Goal: Information Seeking & Learning: Learn about a topic

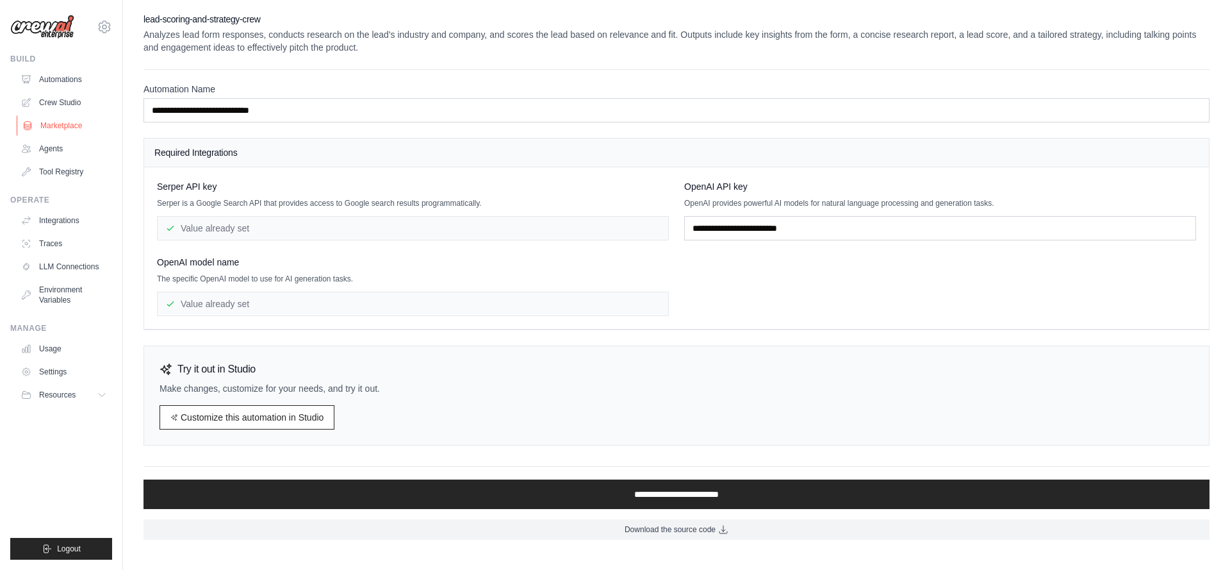
click at [60, 131] on link "Marketplace" at bounding box center [65, 125] width 97 height 21
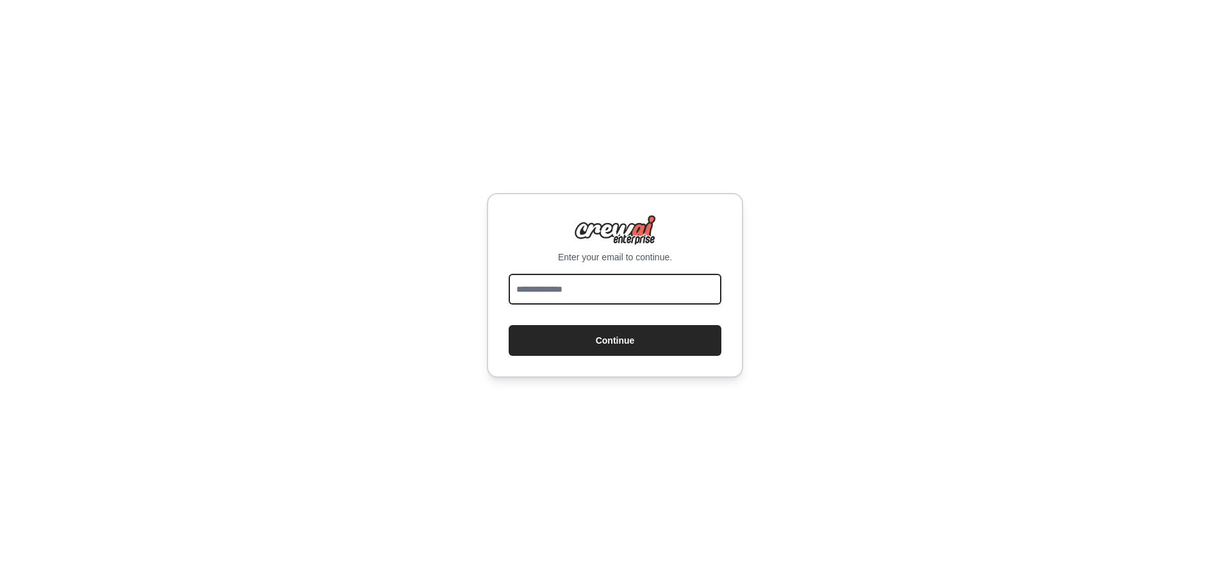
click at [587, 299] on input "email" at bounding box center [615, 289] width 213 height 31
type input "**********"
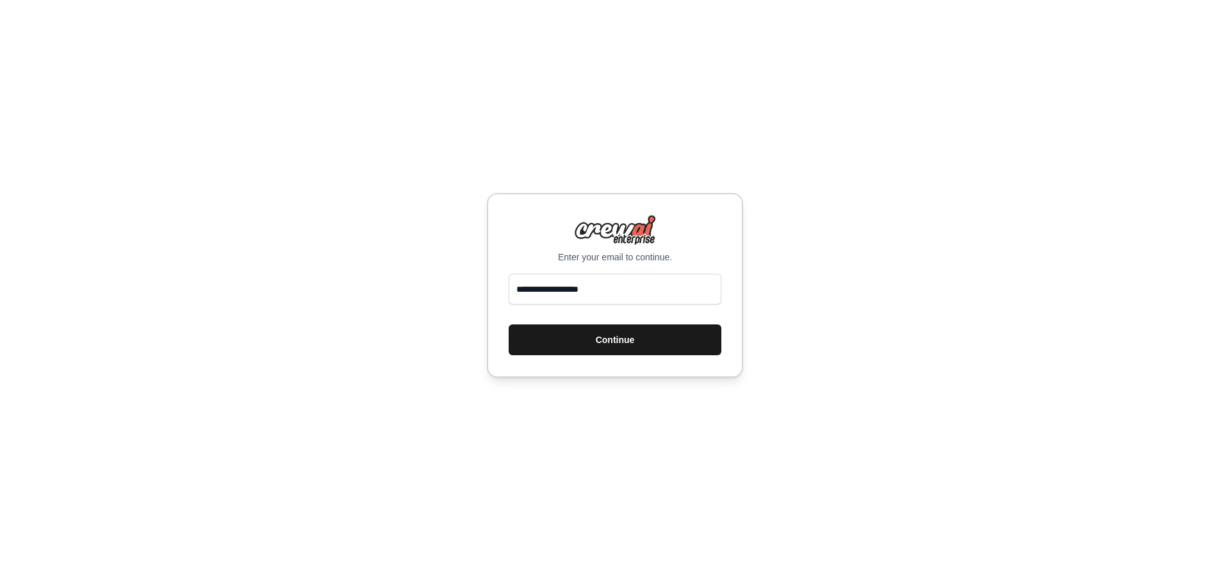
click at [596, 345] on button "Continue" at bounding box center [615, 339] width 213 height 31
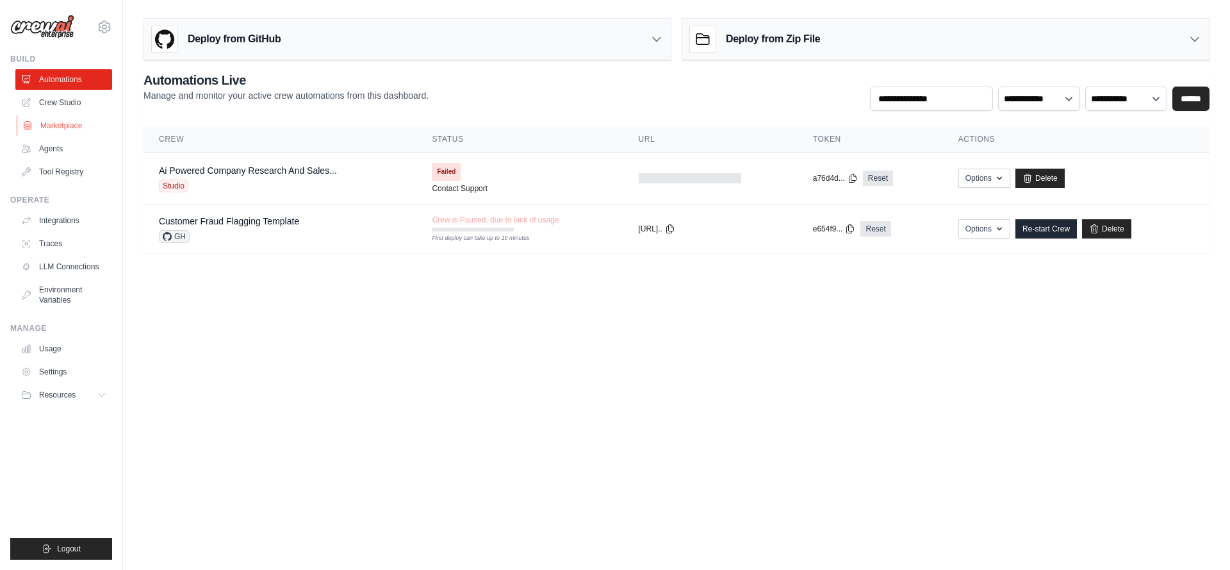
click at [63, 129] on link "Marketplace" at bounding box center [65, 125] width 97 height 21
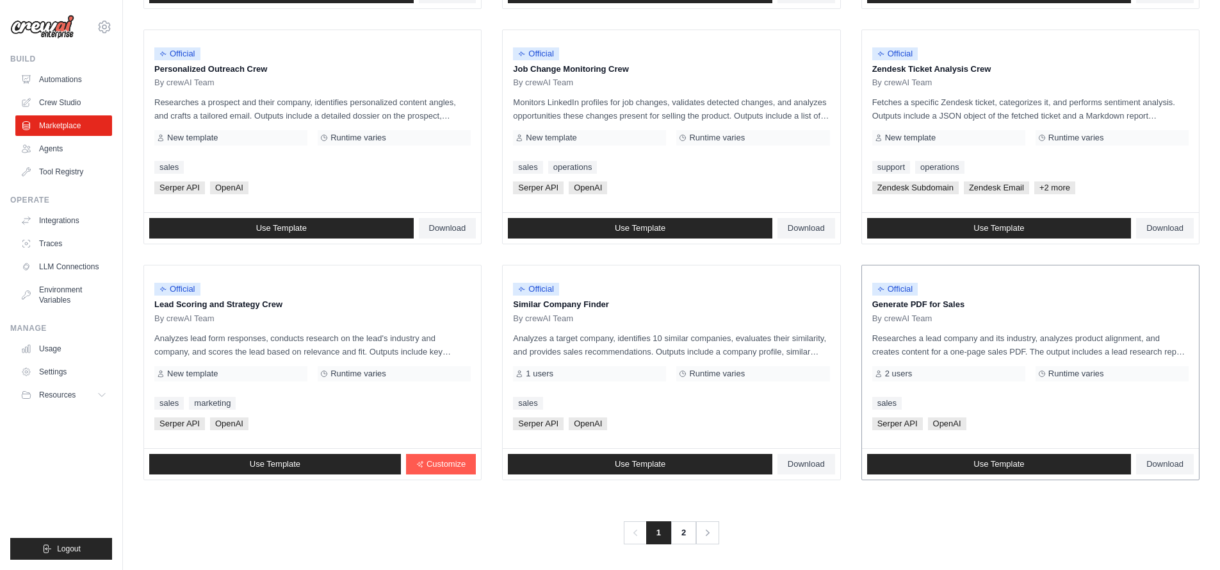
scroll to position [618, 0]
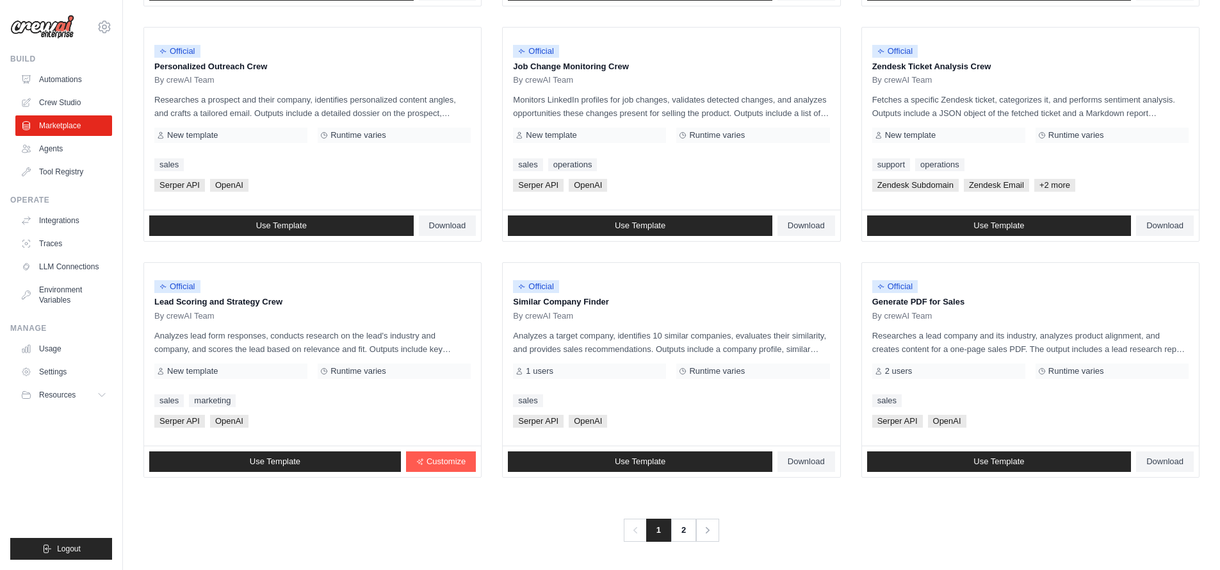
drag, startPoint x: 133, startPoint y: 139, endPoint x: 1141, endPoint y: 482, distance: 1065.2
copy div "All Templates Browse all available templates Official Contract Analysis Templat…"
click at [687, 529] on link "2" at bounding box center [685, 529] width 26 height 23
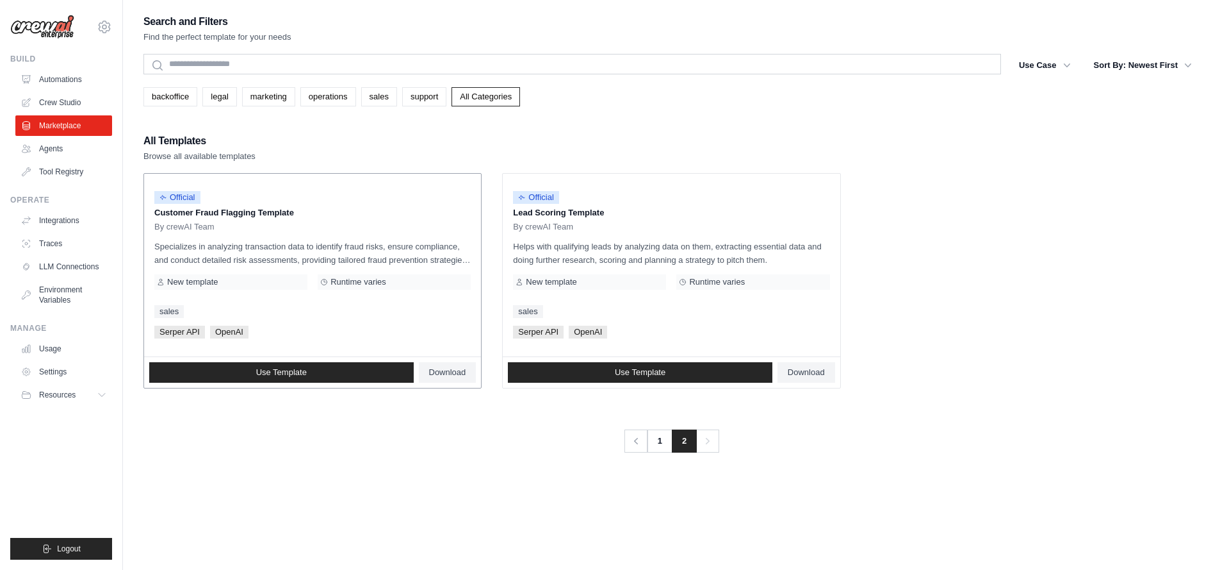
drag, startPoint x: 903, startPoint y: 370, endPoint x: 161, endPoint y: 179, distance: 766.0
click at [161, 179] on ul "Official Customer Fraud Flagging Template By crewAI Team Specializes in analyzi…" at bounding box center [672, 280] width 1056 height 215
copy ul "Official Customer Fraud Flagging Template By crewAI Team Specializes in analyzi…"
